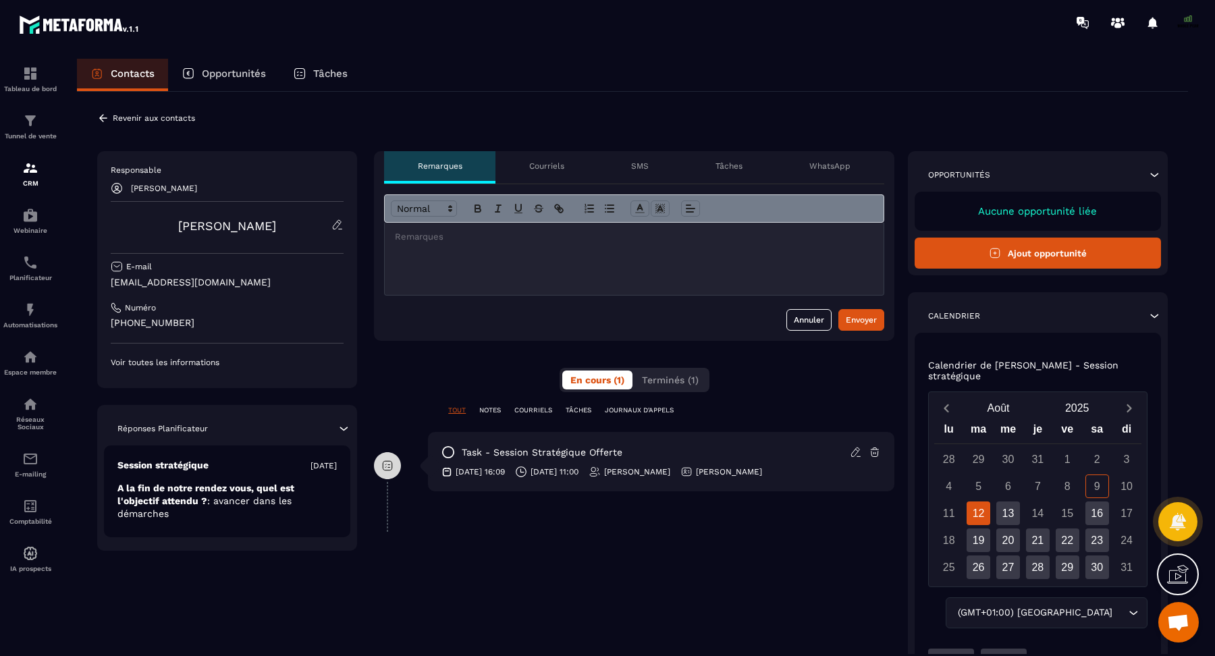
click at [1188, 22] on span at bounding box center [1188, 22] width 27 height 27
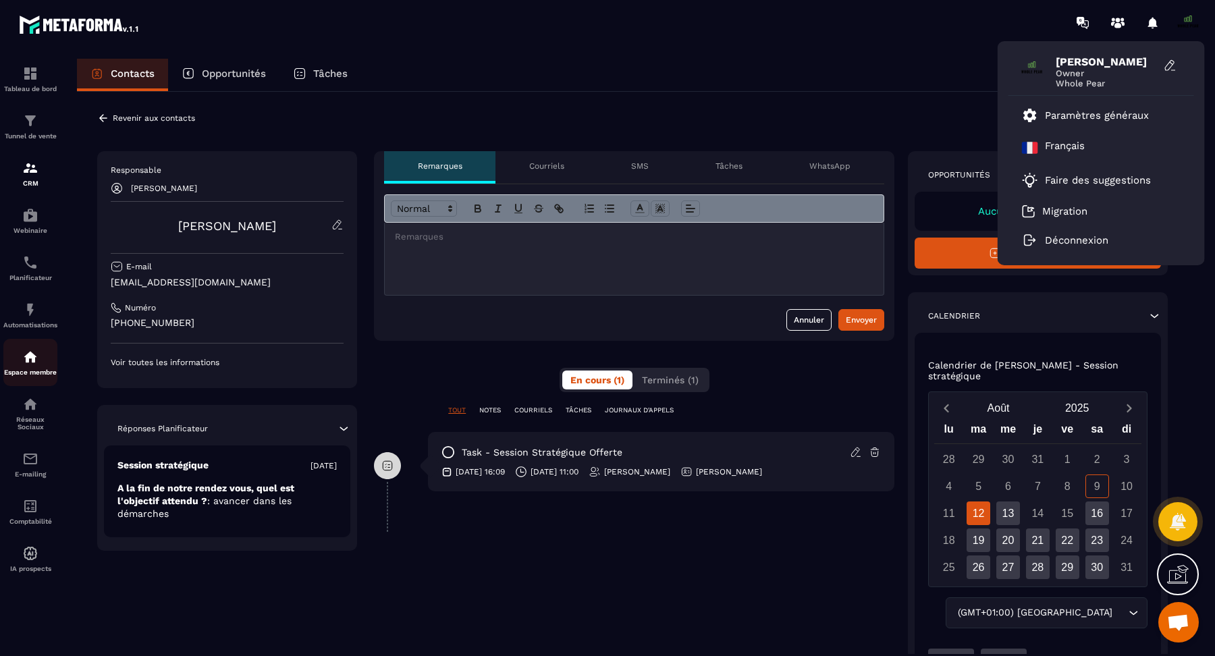
click at [24, 350] on link "Espace membre" at bounding box center [30, 362] width 54 height 47
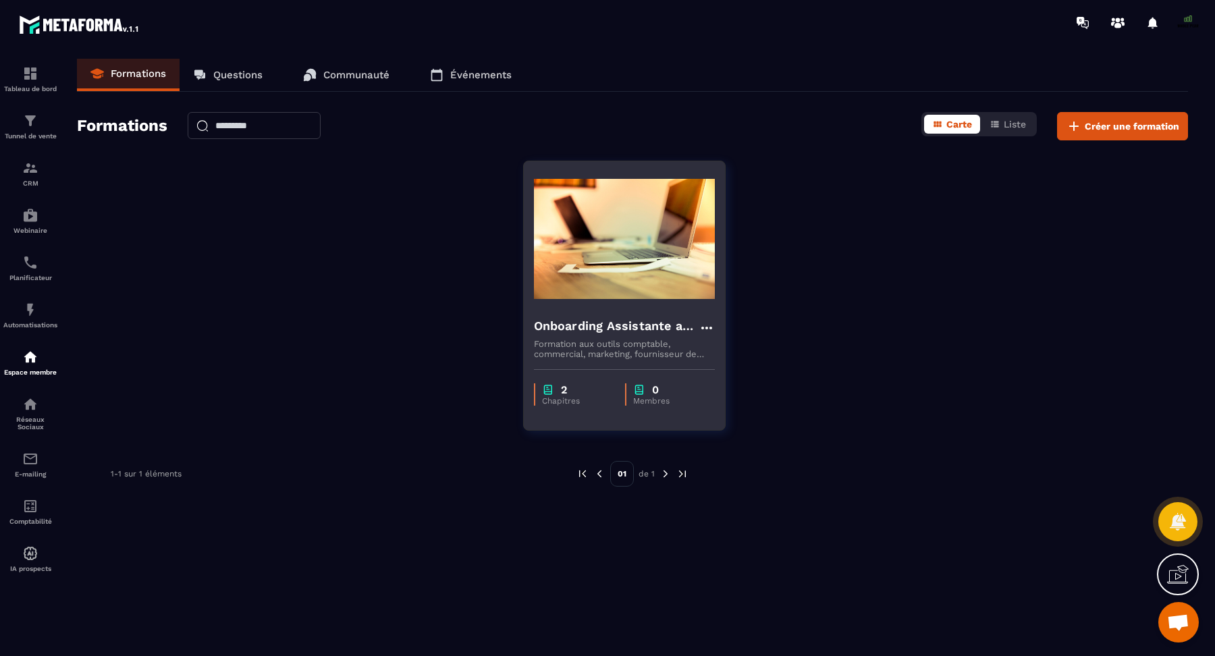
click at [651, 384] on div "0" at bounding box center [667, 390] width 68 height 13
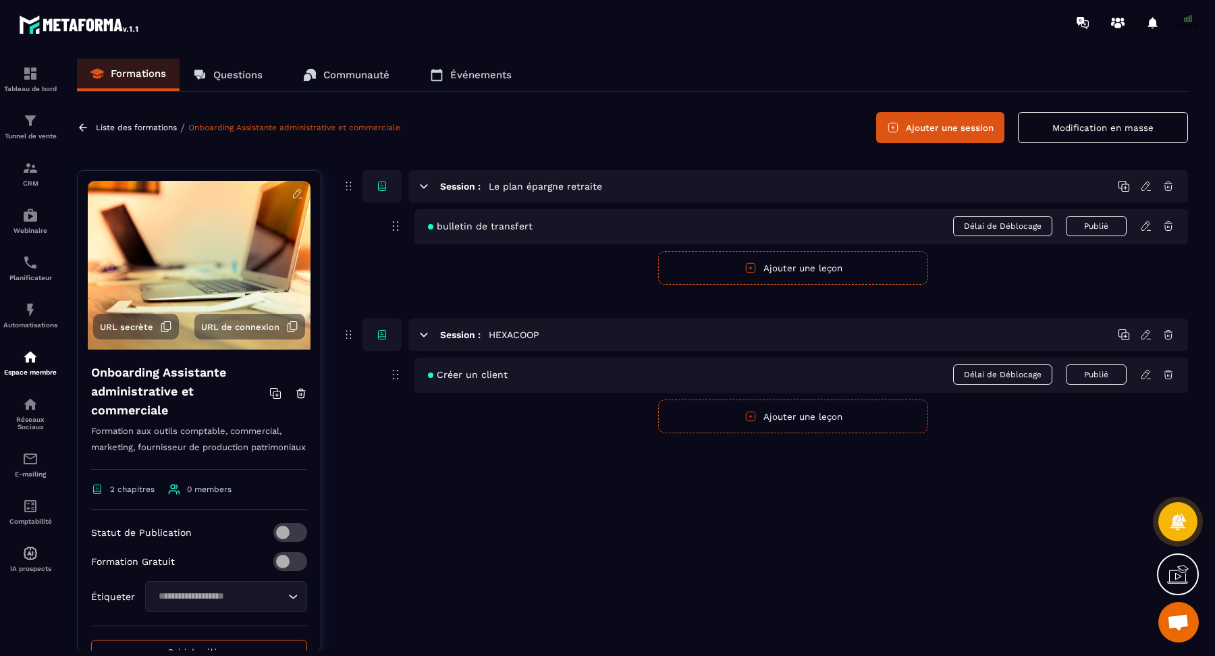
click at [140, 496] on span "2 chapitres" at bounding box center [122, 489] width 63 height 12
click at [203, 494] on span "0 members" at bounding box center [209, 489] width 45 height 9
click at [244, 327] on span "URL de connexion" at bounding box center [240, 327] width 78 height 10
click at [31, 406] on img at bounding box center [30, 404] width 16 height 16
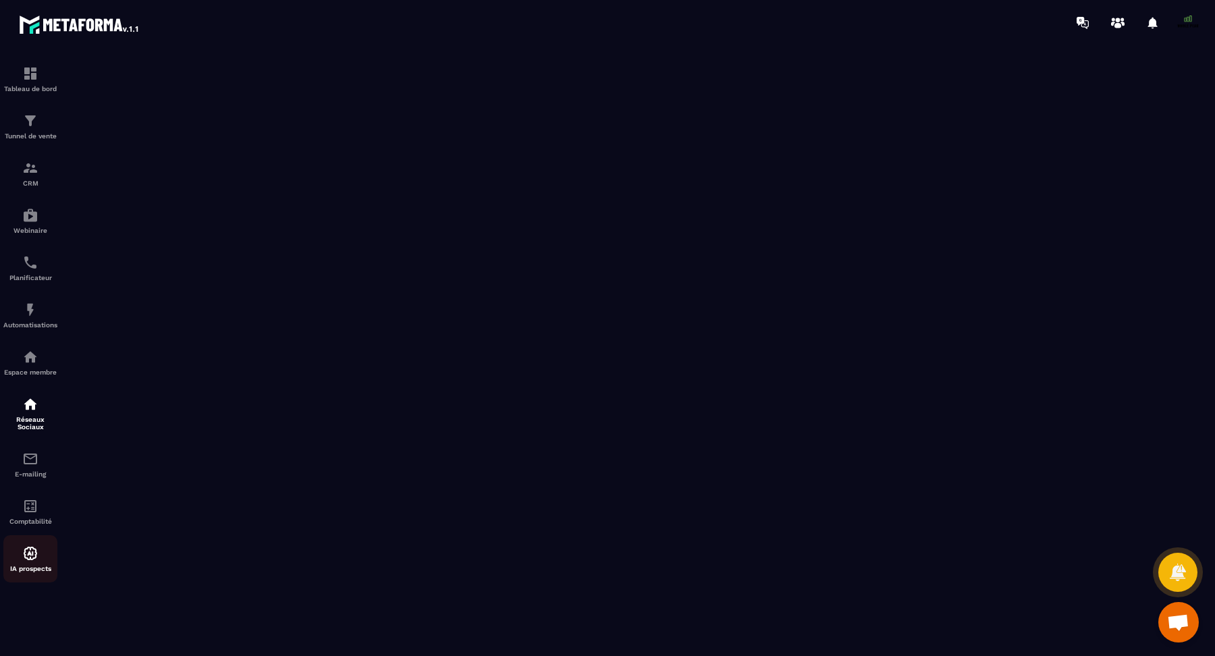
click at [30, 562] on img at bounding box center [30, 554] width 16 height 16
click at [27, 307] on img at bounding box center [30, 310] width 16 height 16
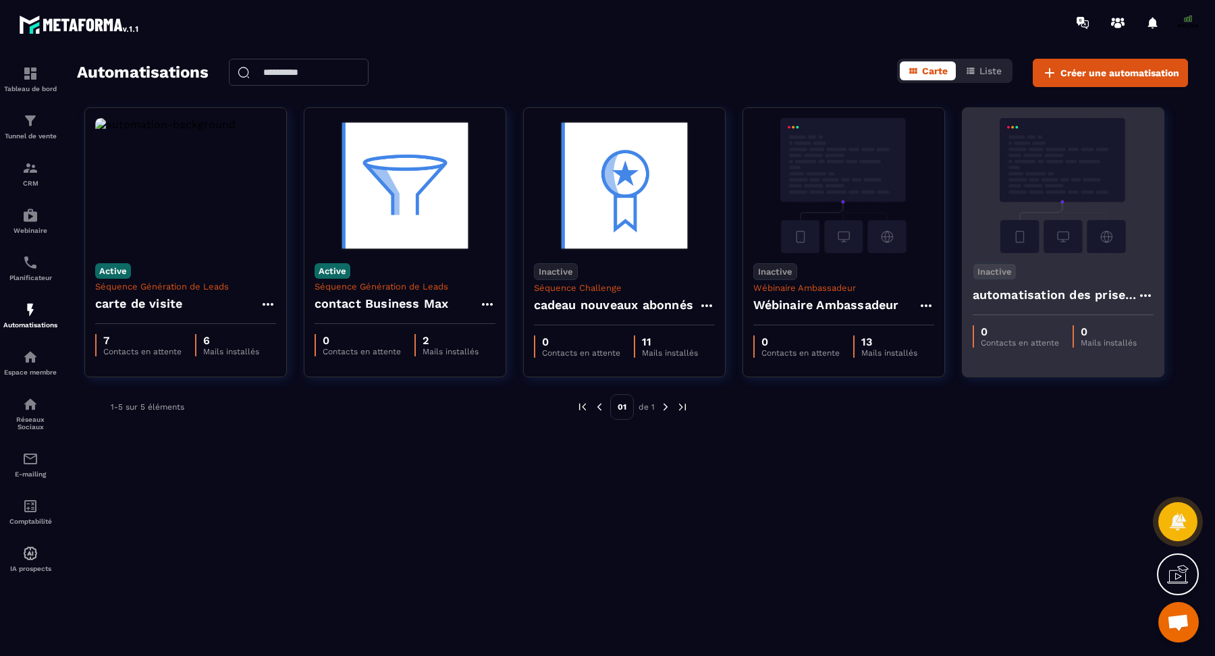
click at [1021, 194] on img at bounding box center [1063, 185] width 181 height 135
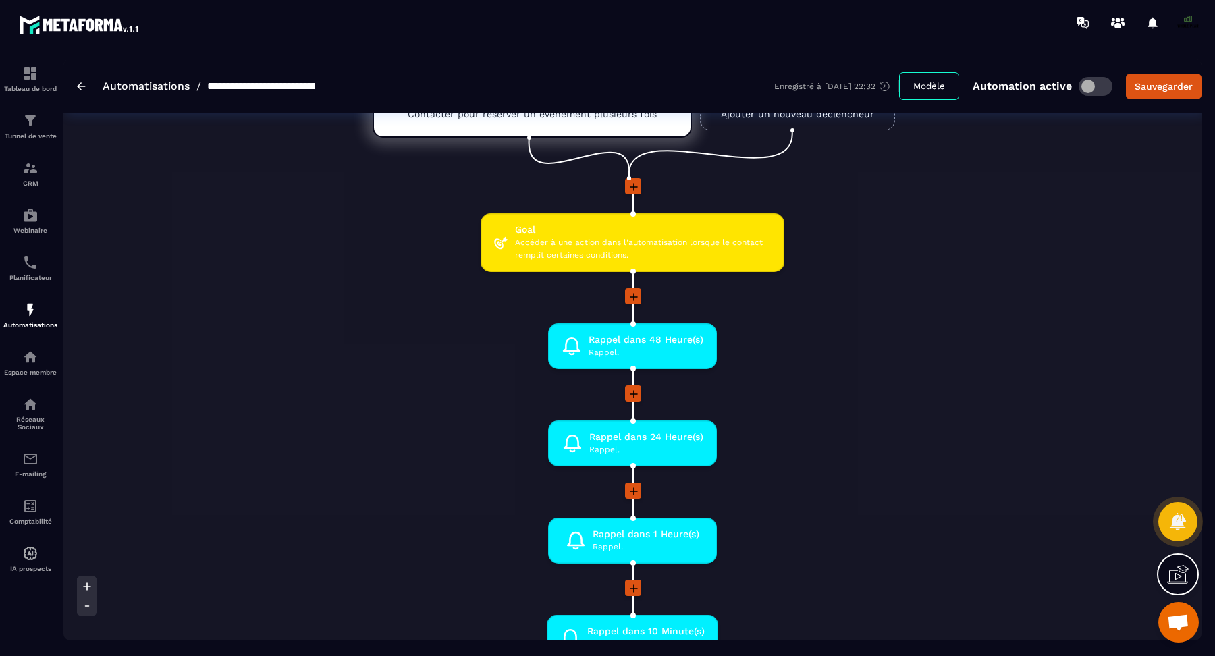
scroll to position [81, 0]
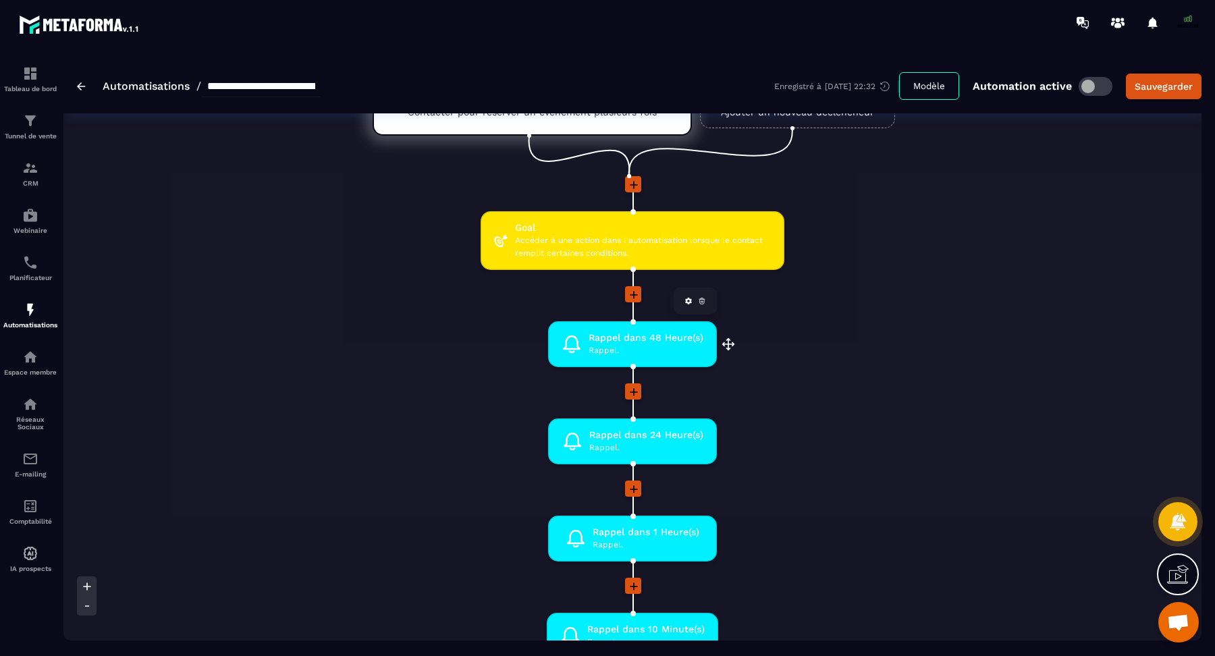
click at [640, 347] on span "Rappel." at bounding box center [646, 350] width 115 height 13
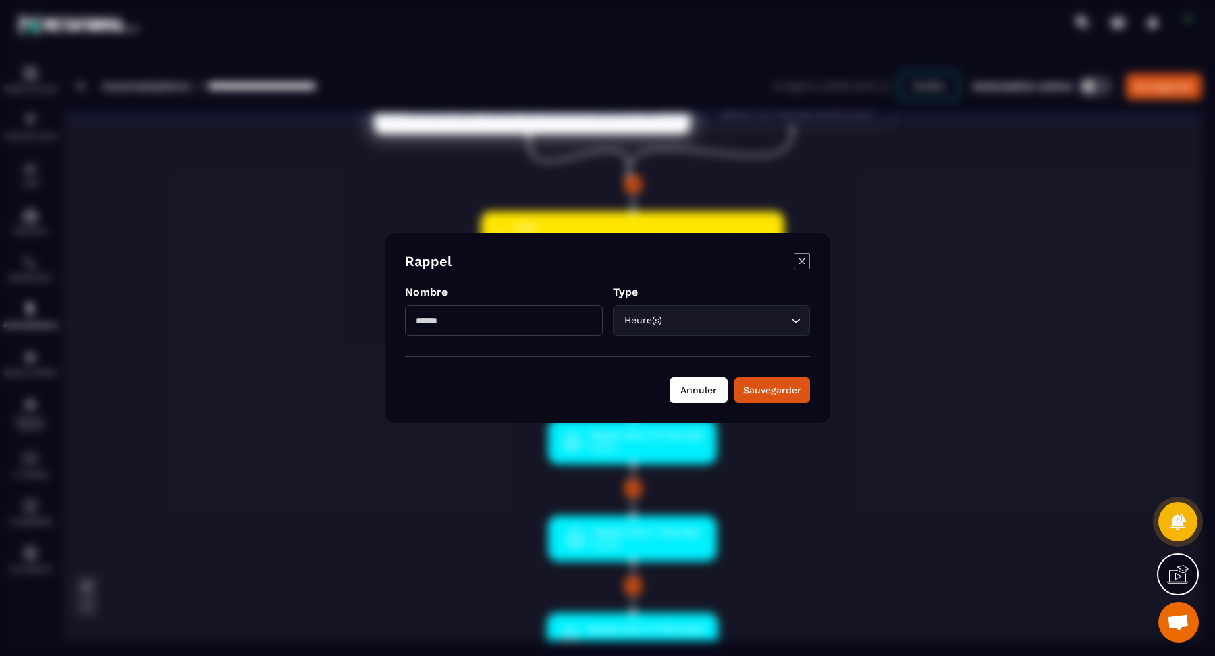
click at [714, 389] on button "Annuler" at bounding box center [699, 390] width 58 height 26
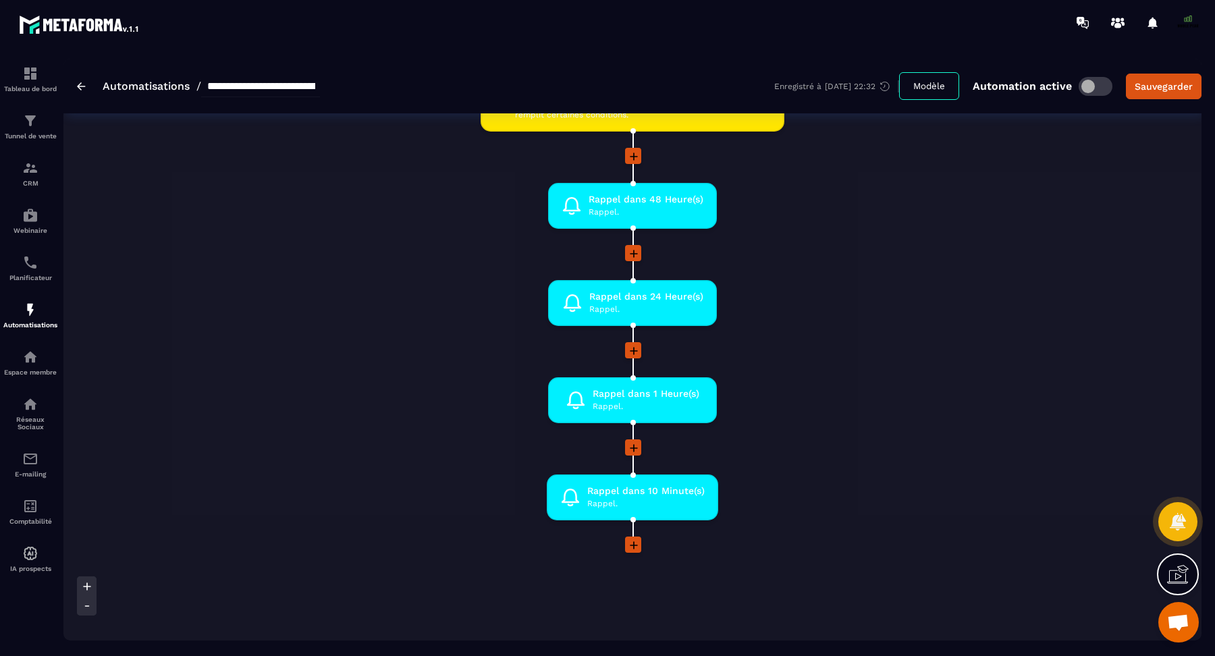
scroll to position [342, 0]
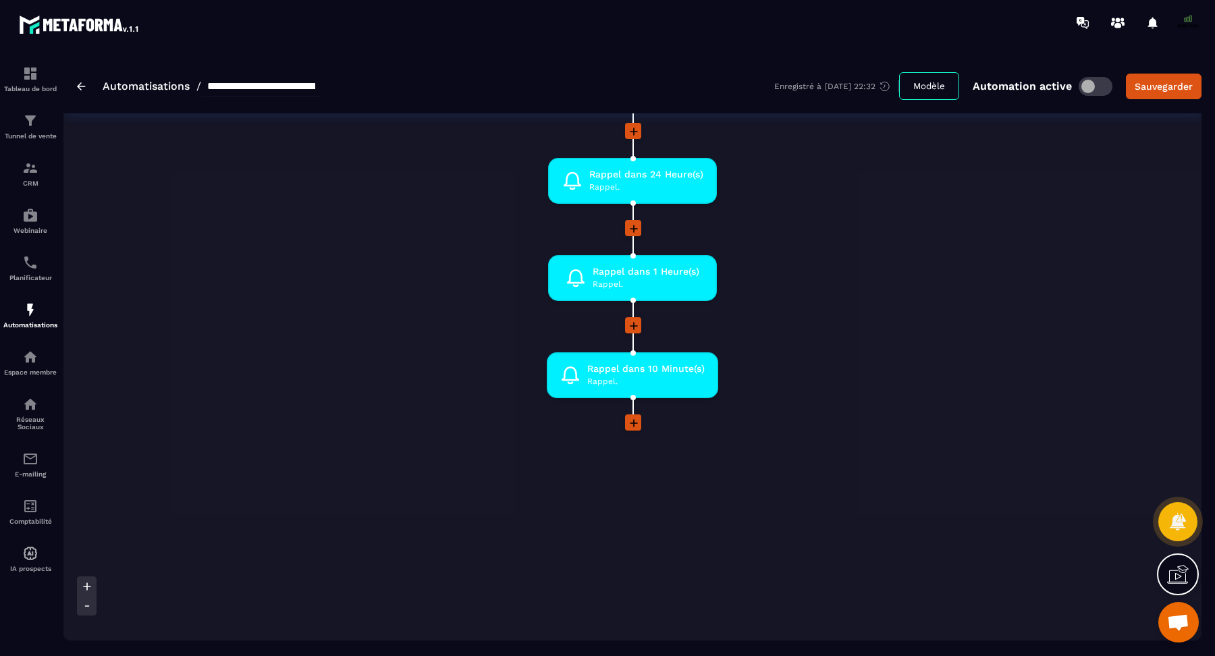
click at [637, 428] on icon at bounding box center [634, 424] width 14 height 14
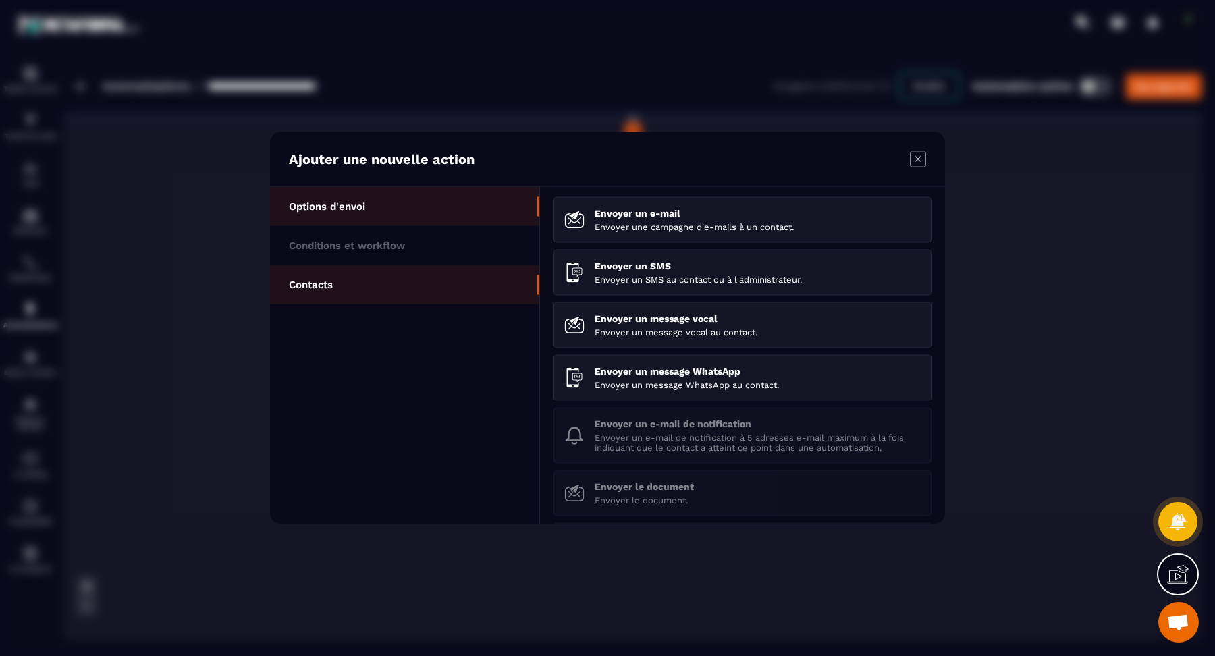
click at [333, 282] on p "Contacts" at bounding box center [311, 285] width 44 height 12
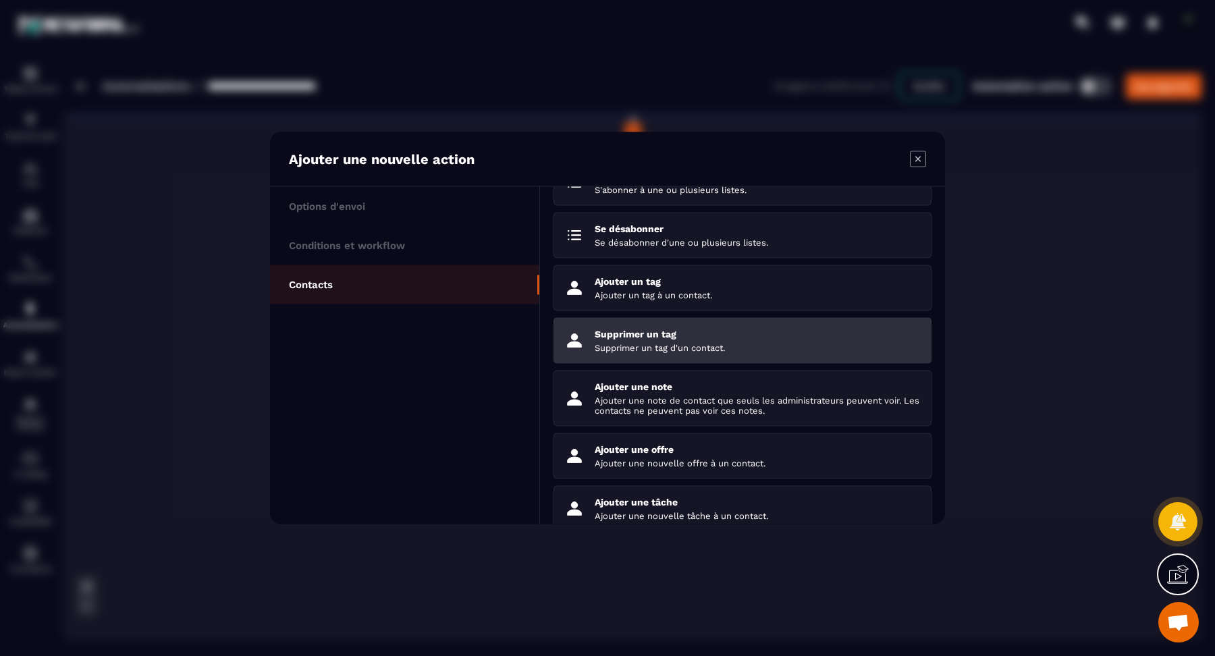
scroll to position [0, 0]
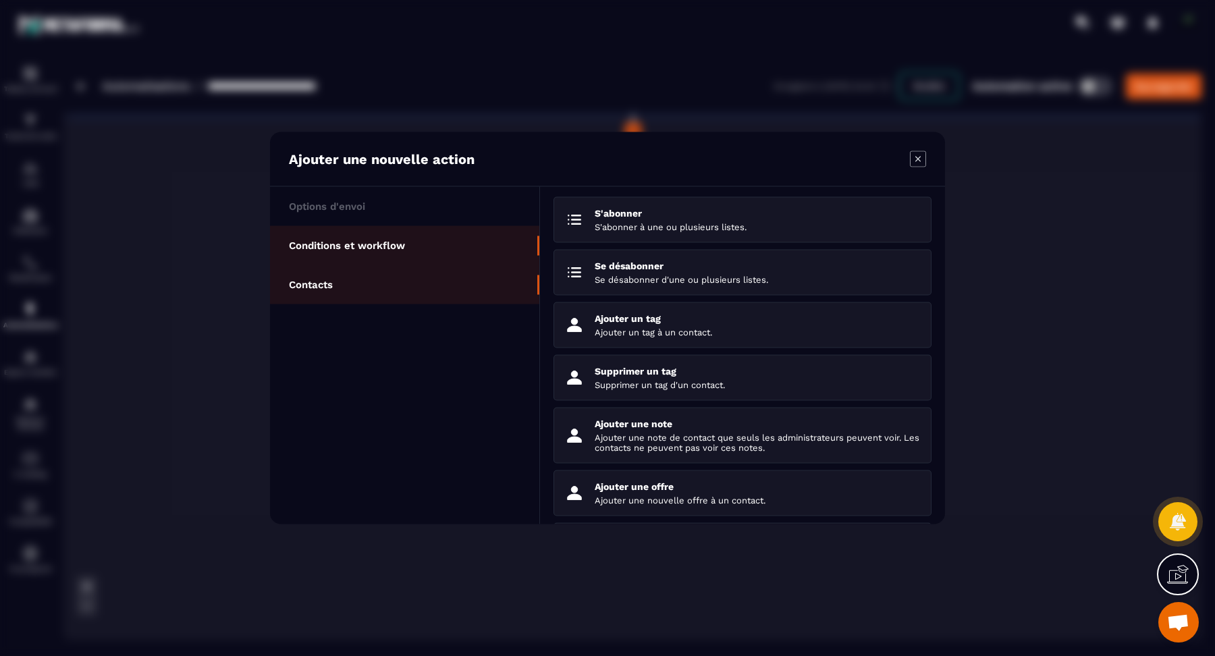
click at [376, 248] on p "Conditions et workflow" at bounding box center [347, 246] width 116 height 12
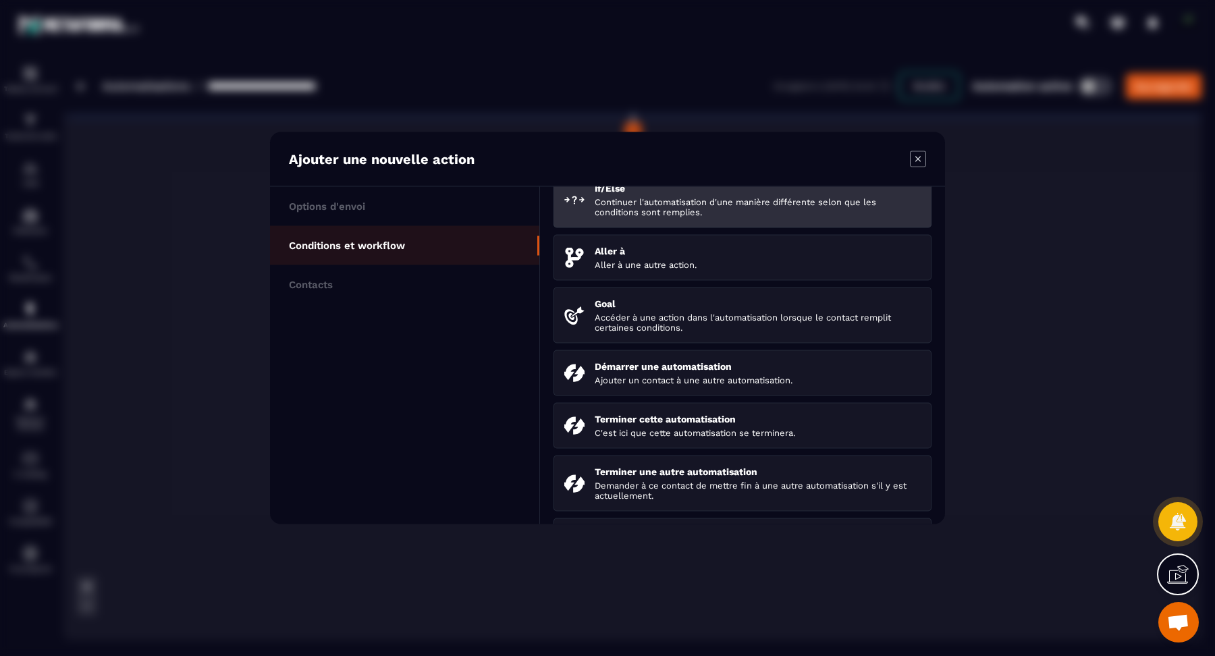
scroll to position [142, 0]
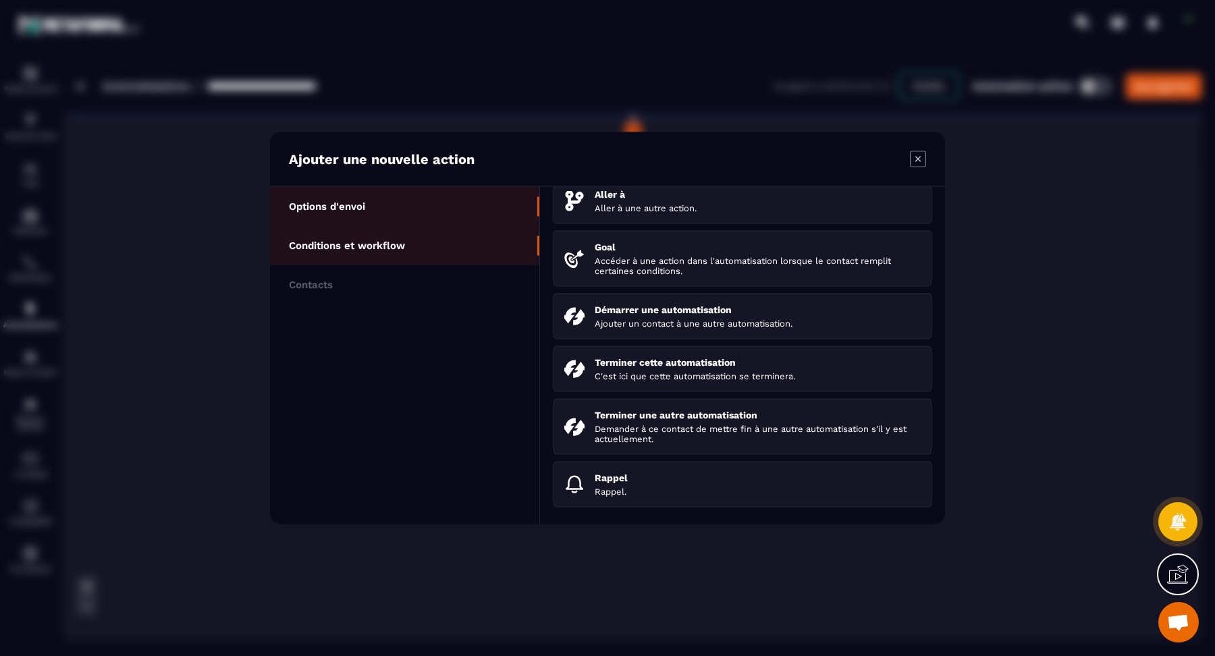
click at [433, 226] on li "Options d'envoi" at bounding box center [404, 245] width 269 height 39
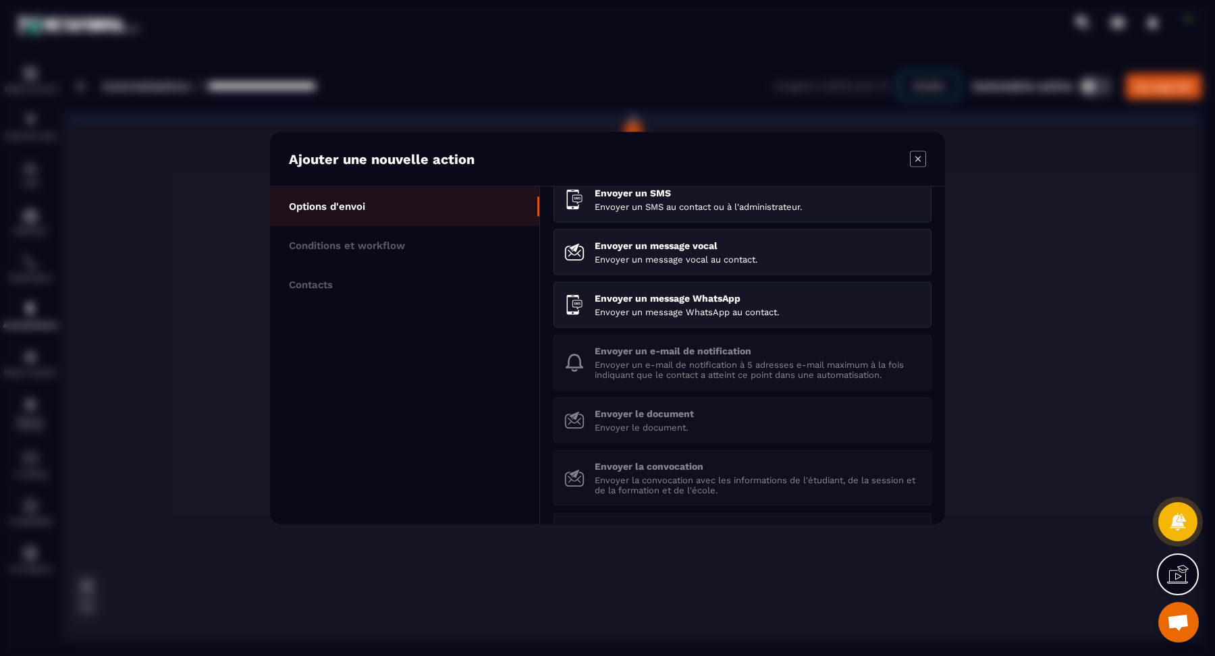
scroll to position [0, 0]
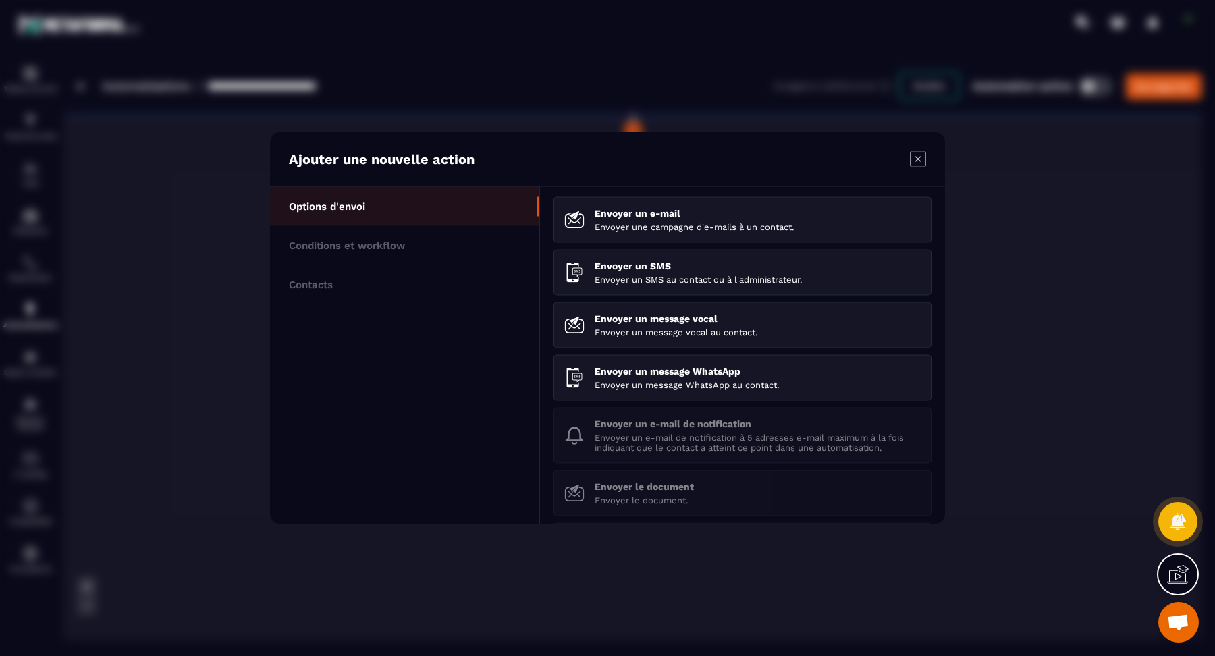
click at [917, 163] on icon "Modal window" at bounding box center [918, 159] width 16 height 16
